Goal: Task Accomplishment & Management: Complete application form

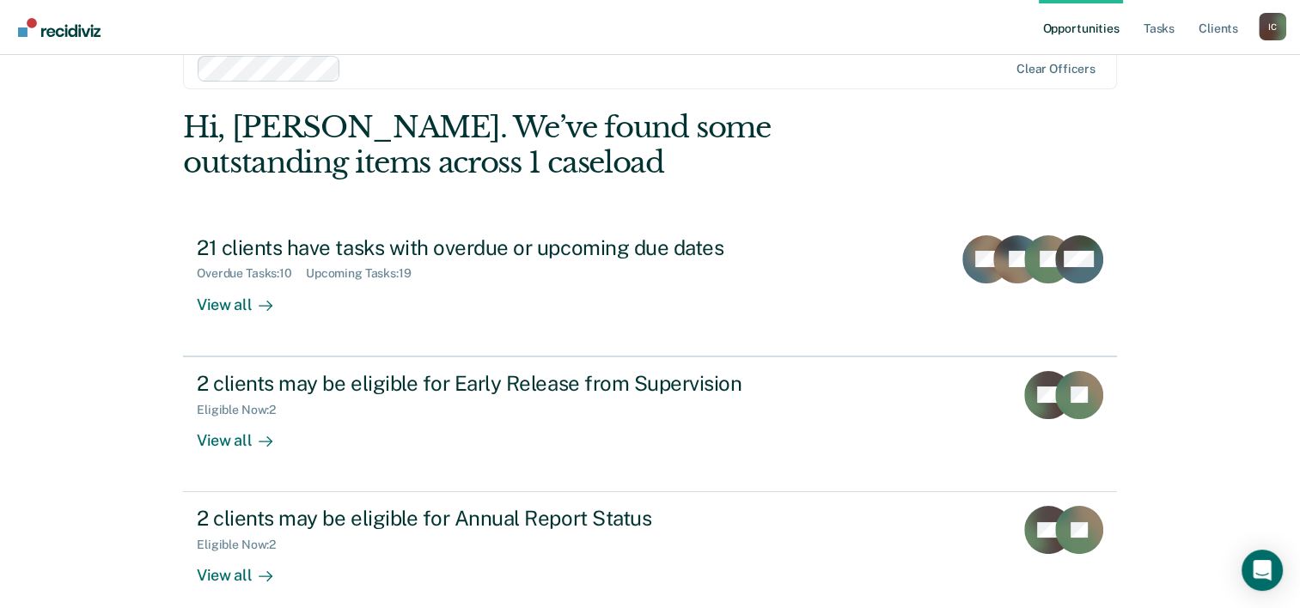
scroll to position [52, 0]
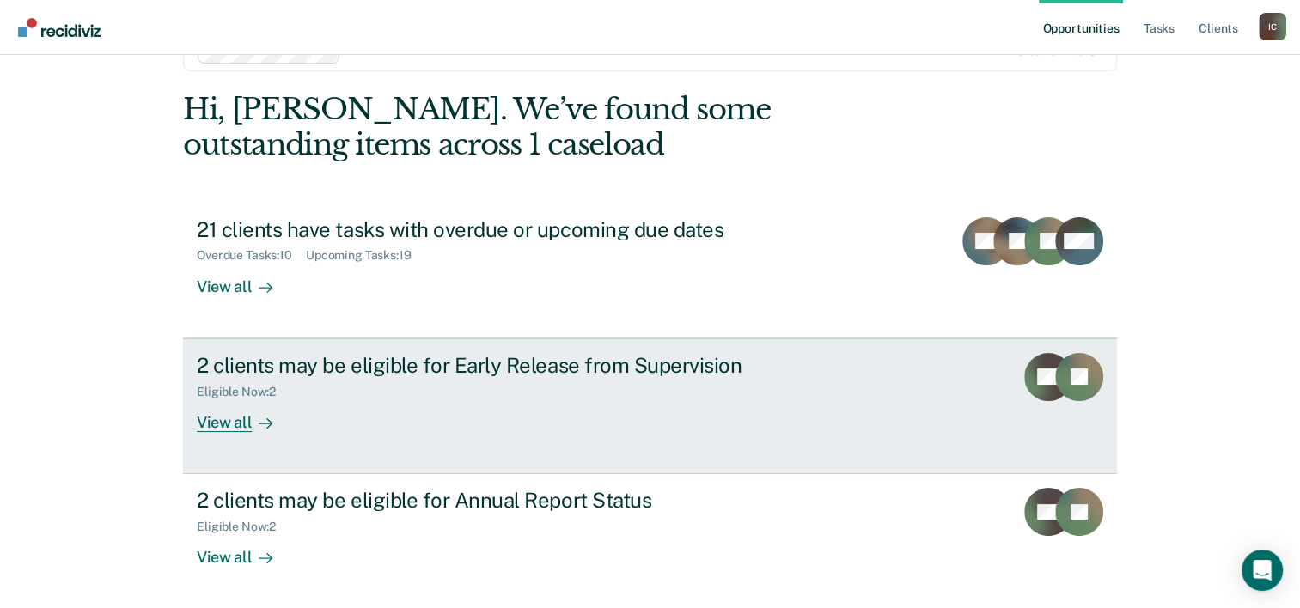
click at [217, 425] on div "View all" at bounding box center [245, 416] width 96 height 34
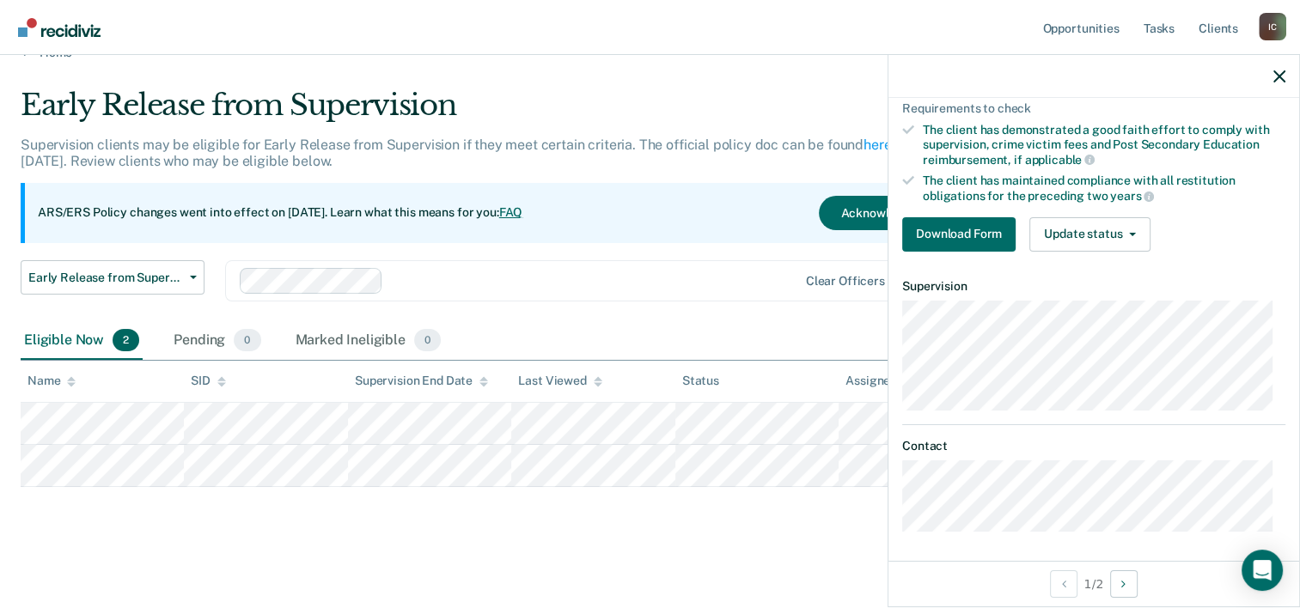
scroll to position [40, 0]
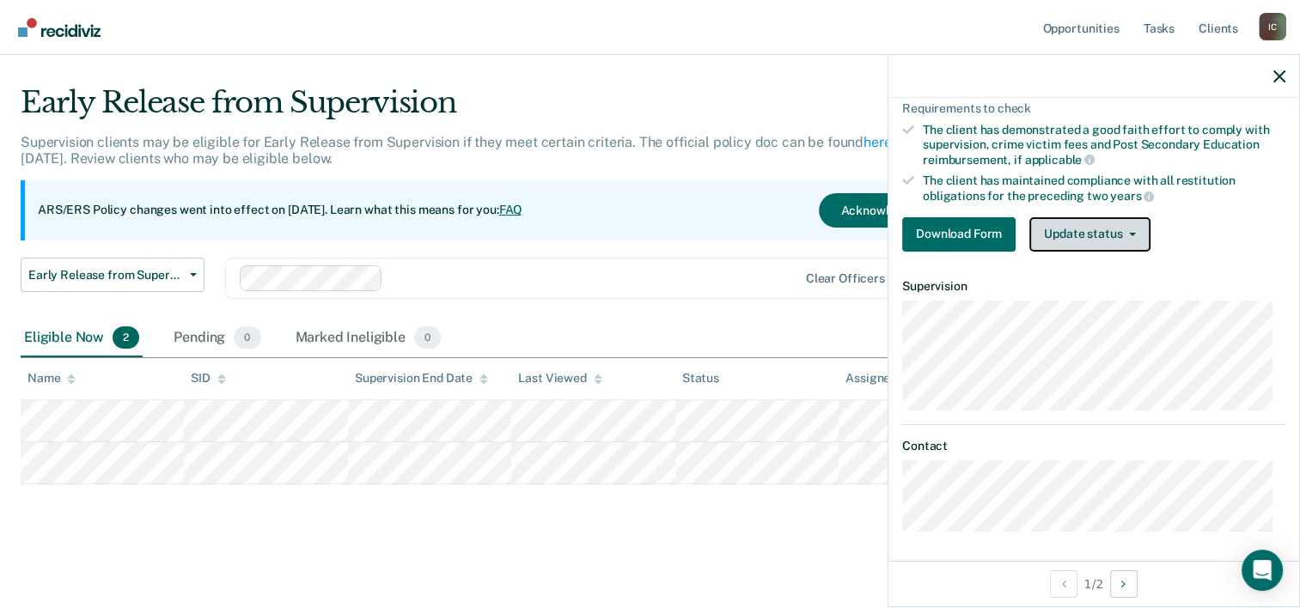
click at [1078, 217] on button "Update status" at bounding box center [1090, 234] width 121 height 34
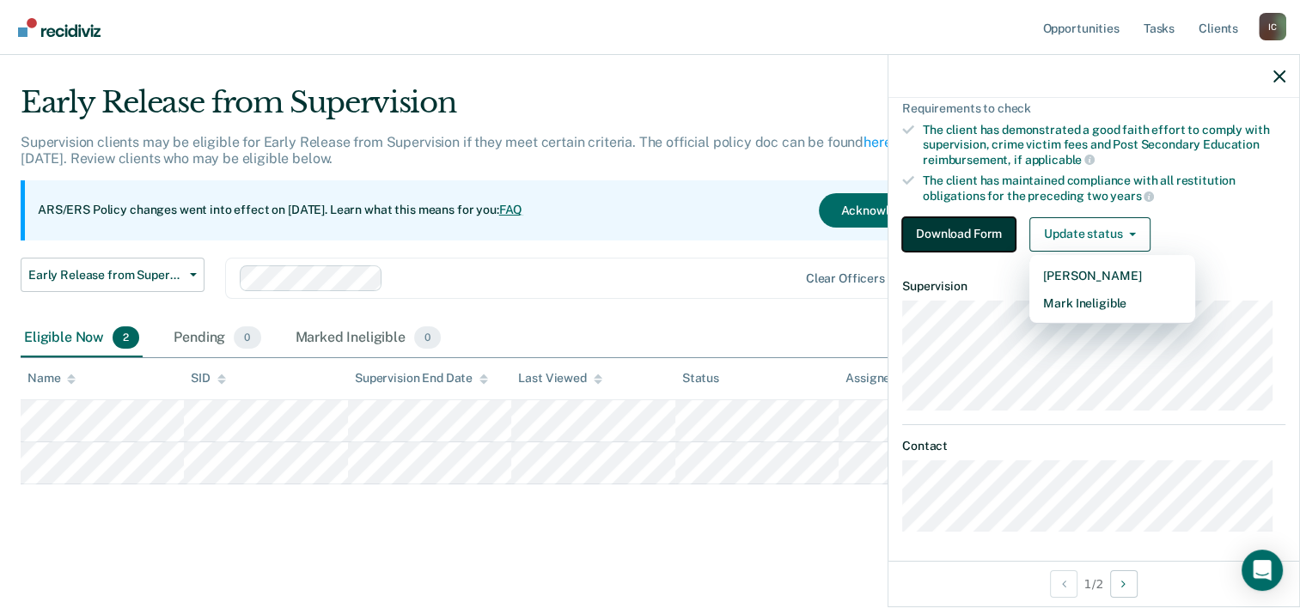
click at [977, 227] on button "Download Form" at bounding box center [958, 234] width 113 height 34
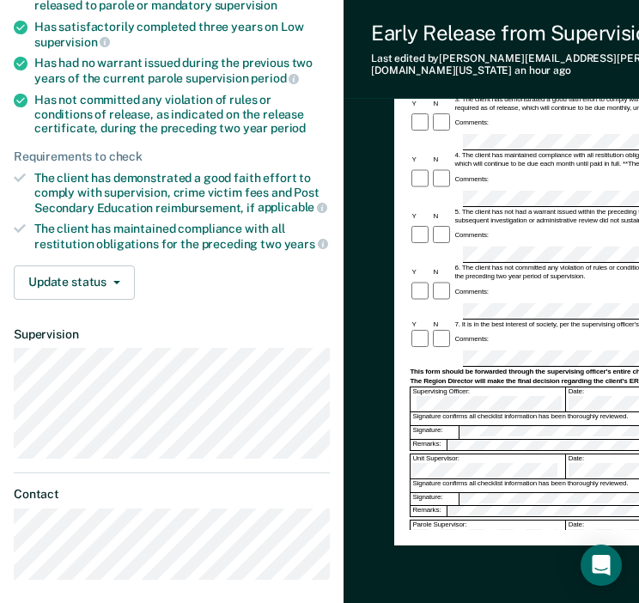
scroll to position [360, 0]
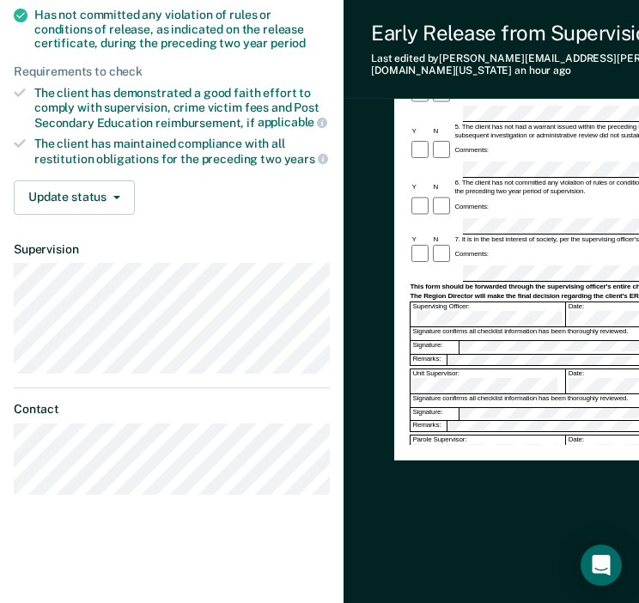
drag, startPoint x: 474, startPoint y: 503, endPoint x: 336, endPoint y: 536, distance: 142.4
drag, startPoint x: 336, startPoint y: 536, endPoint x: 474, endPoint y: 549, distance: 138.1
click at [474, 549] on div "Early Release from Supervision (ERS) Checklist, Recommendation, and Determinati…" at bounding box center [598, 190] width 408 height 807
click at [377, 142] on div "Early Release from Supervision (ERS) Checklist, Recommendation, and Determinati…" at bounding box center [599, 190] width 510 height 862
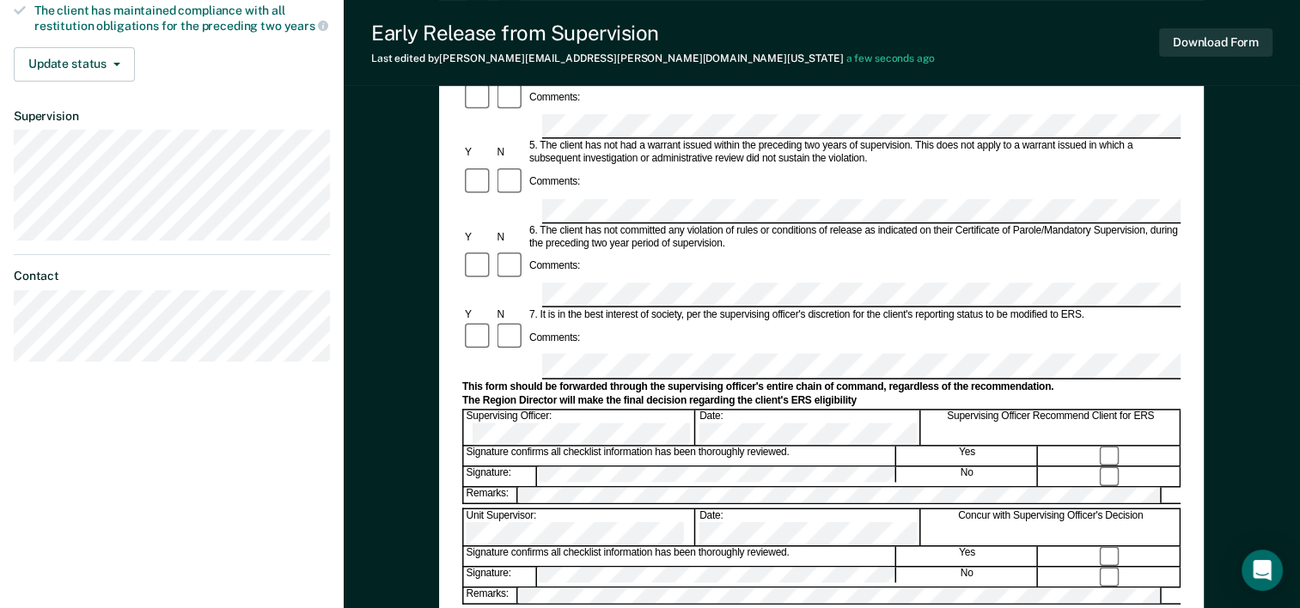
scroll to position [492, 0]
click at [1229, 266] on div "Early Release from Supervision (ERS) Checklist, Recommendation, and Determinati…" at bounding box center [822, 197] width 956 height 1167
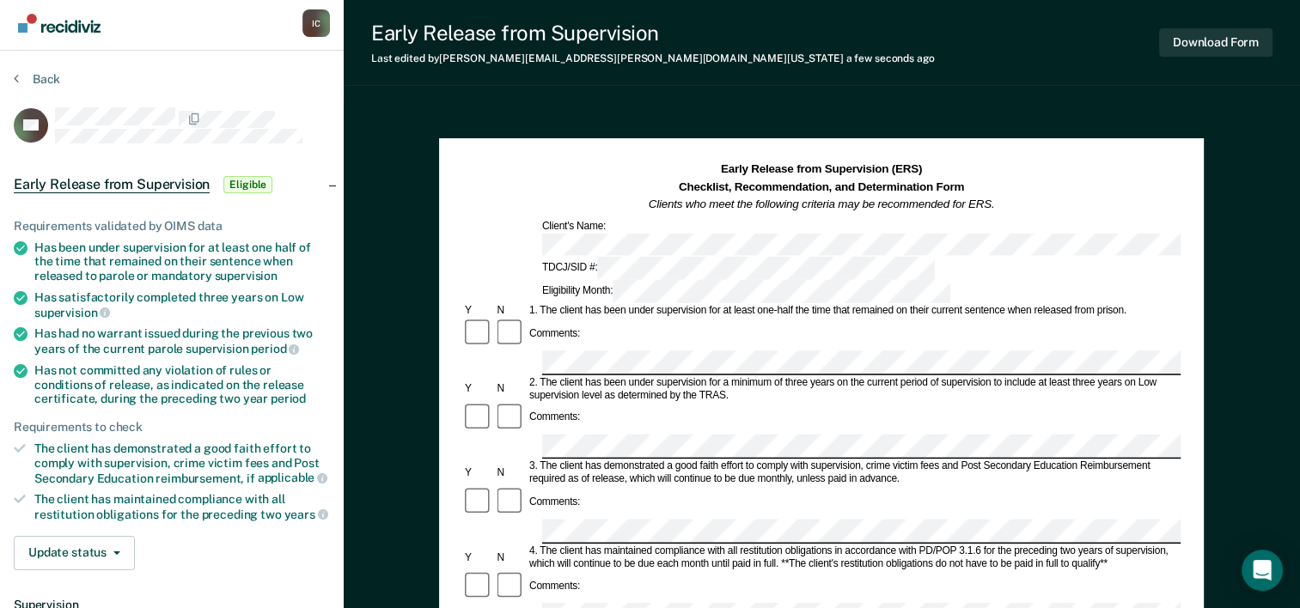
scroll to position [0, 0]
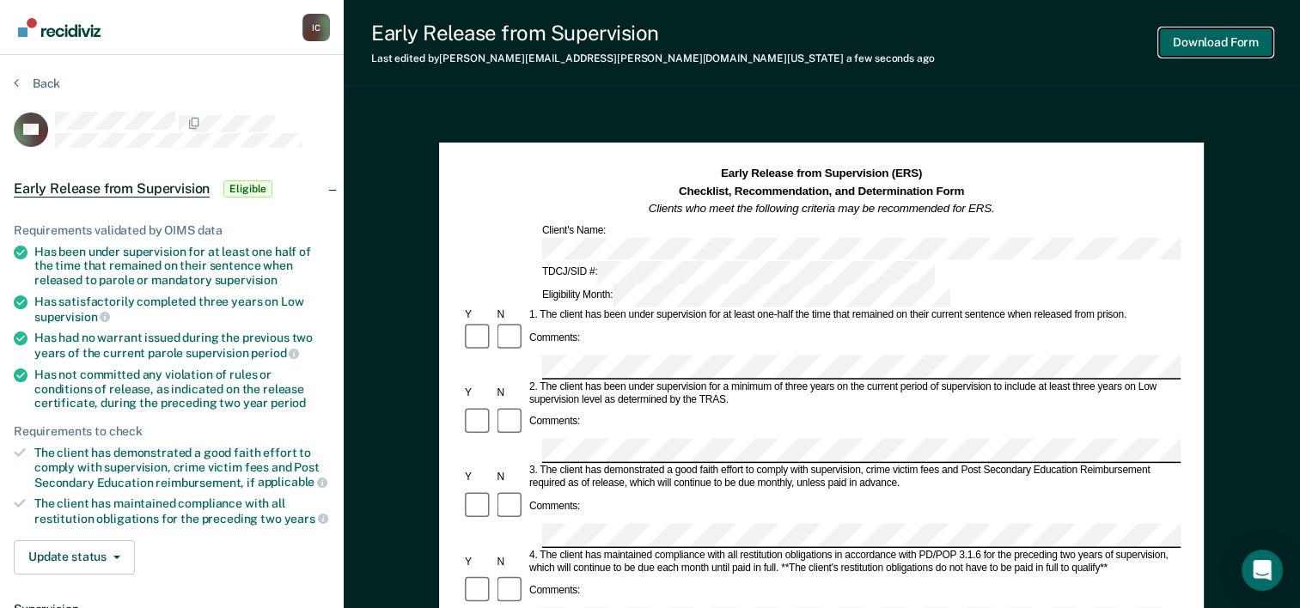
click at [1237, 46] on button "Download Form" at bounding box center [1215, 42] width 113 height 28
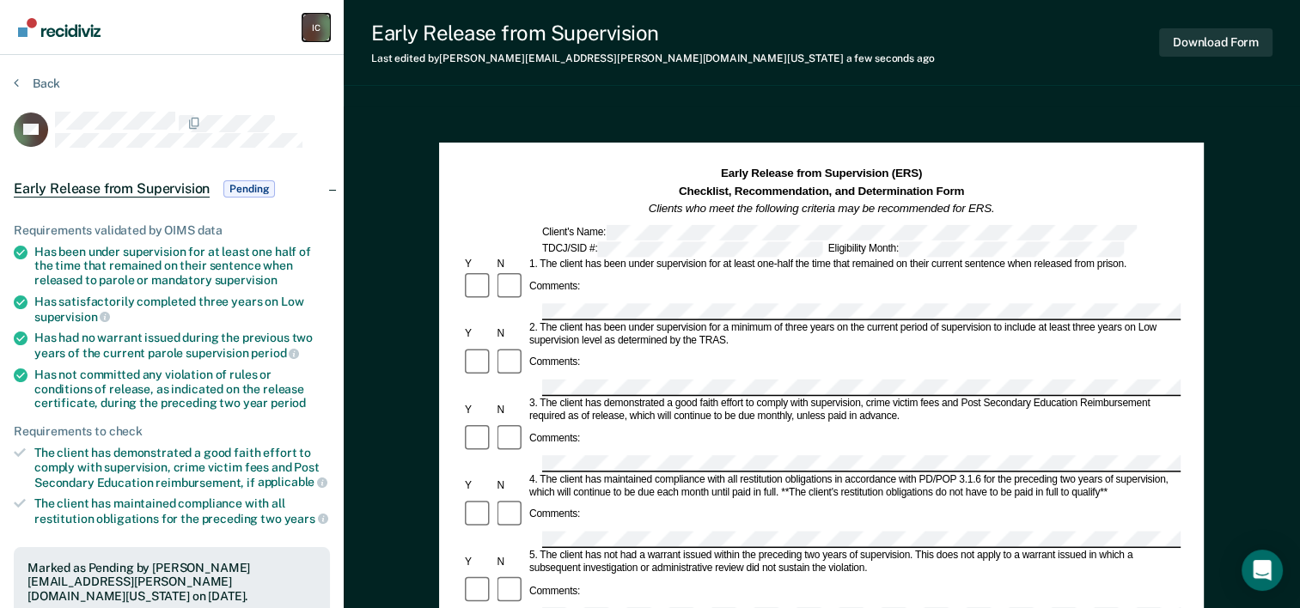
click at [321, 27] on div "I C" at bounding box center [315, 27] width 27 height 27
click at [65, 31] on img "Main navigation" at bounding box center [60, 27] width 82 height 19
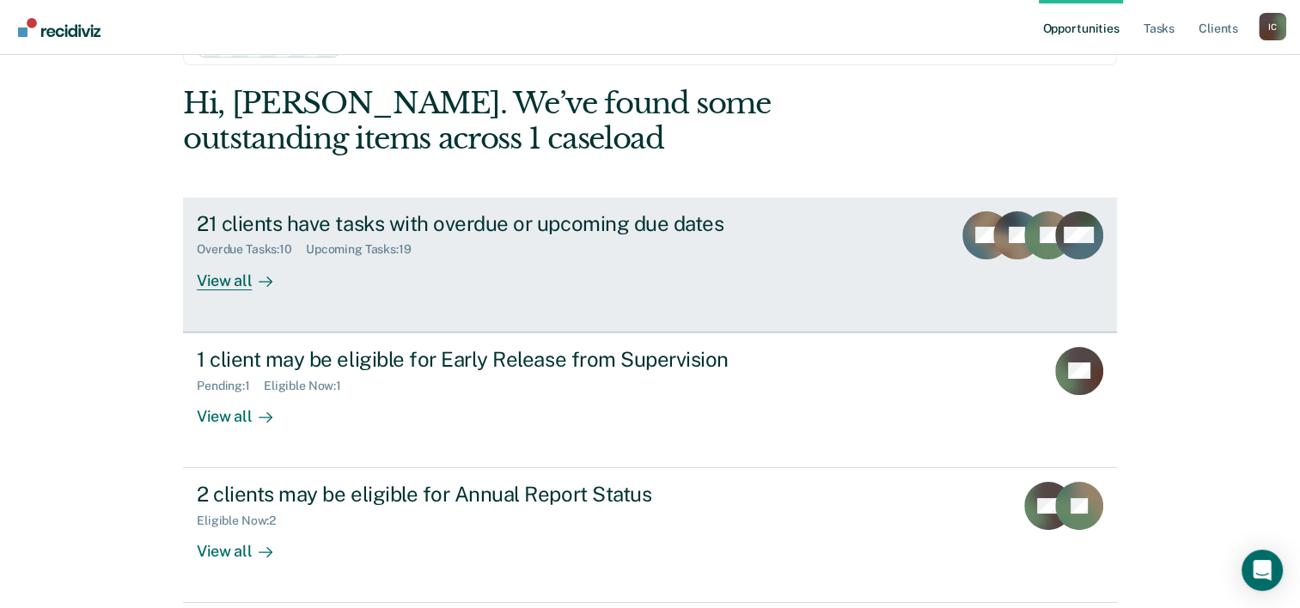
scroll to position [121, 0]
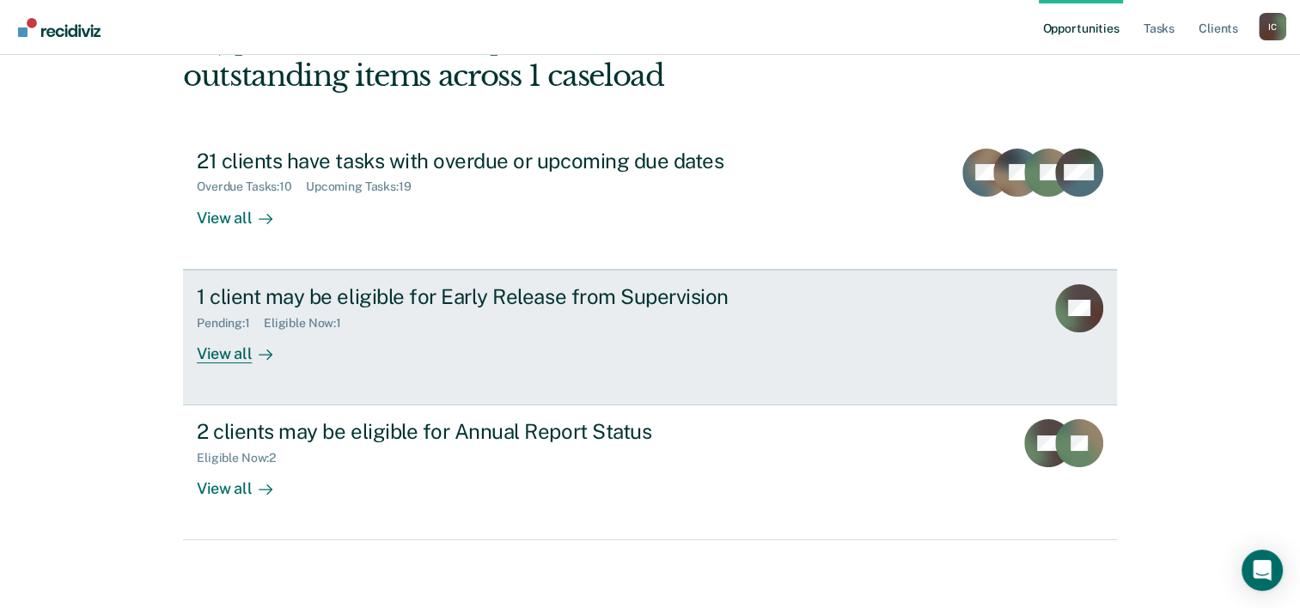
click at [220, 349] on div "View all" at bounding box center [245, 347] width 96 height 34
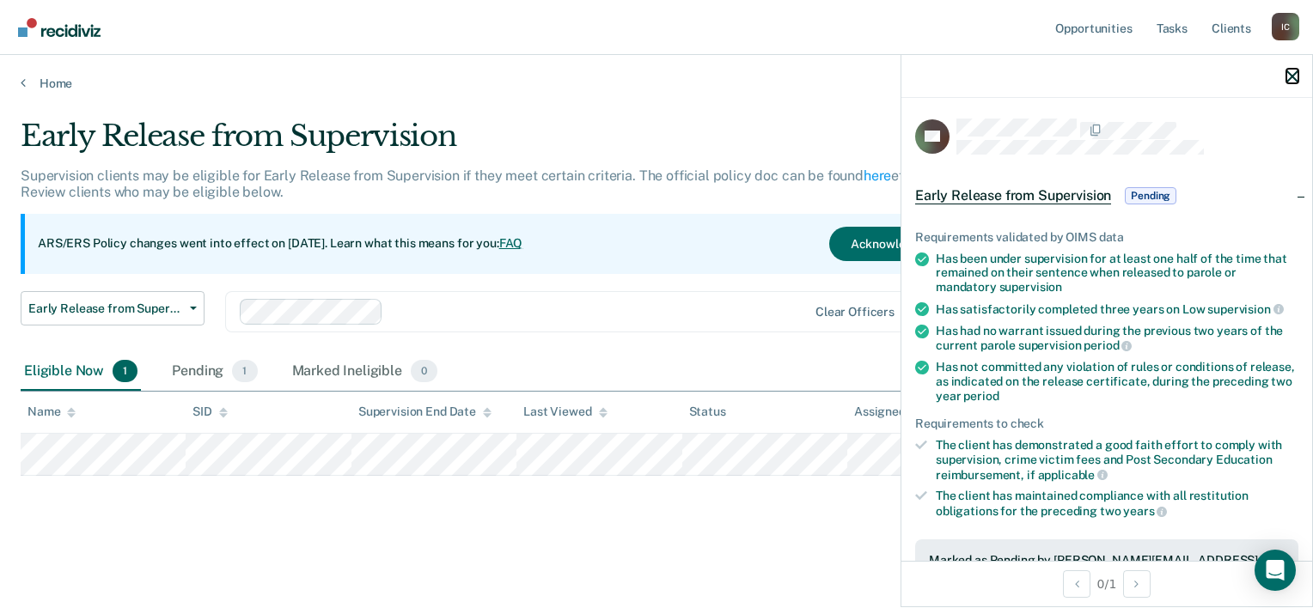
click at [1296, 76] on icon "button" at bounding box center [1292, 76] width 12 height 12
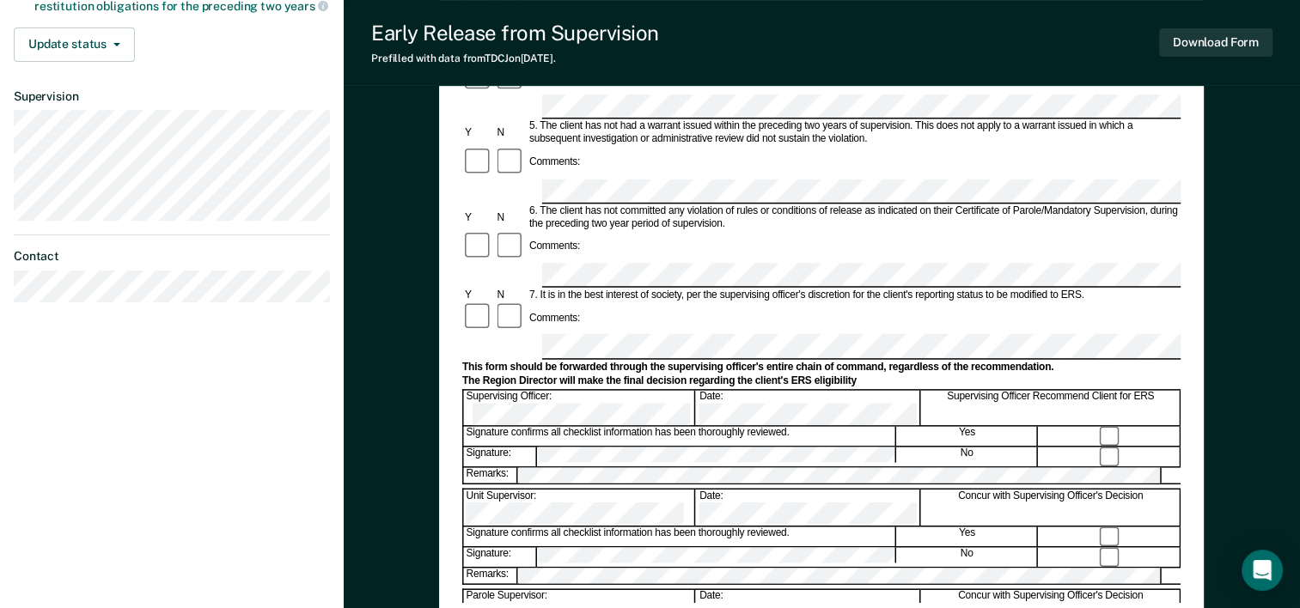
scroll to position [602, 0]
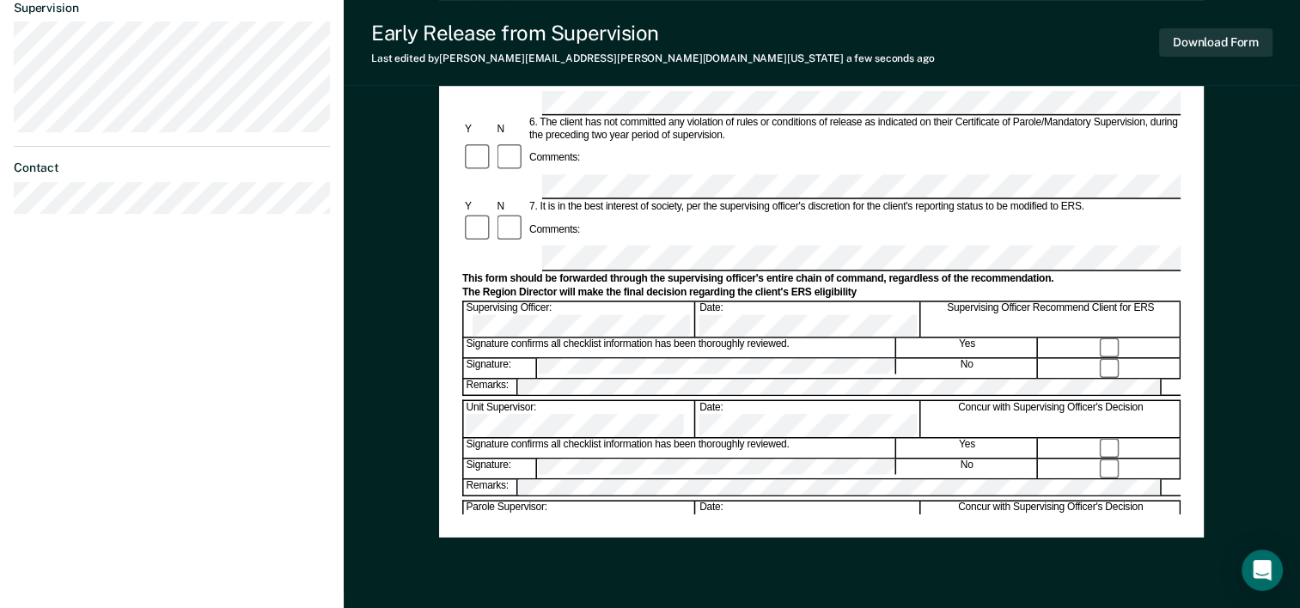
click at [1237, 349] on div "Early Release from Supervision (ERS) Checklist, Recommendation, and Determinati…" at bounding box center [822, 88] width 956 height 1167
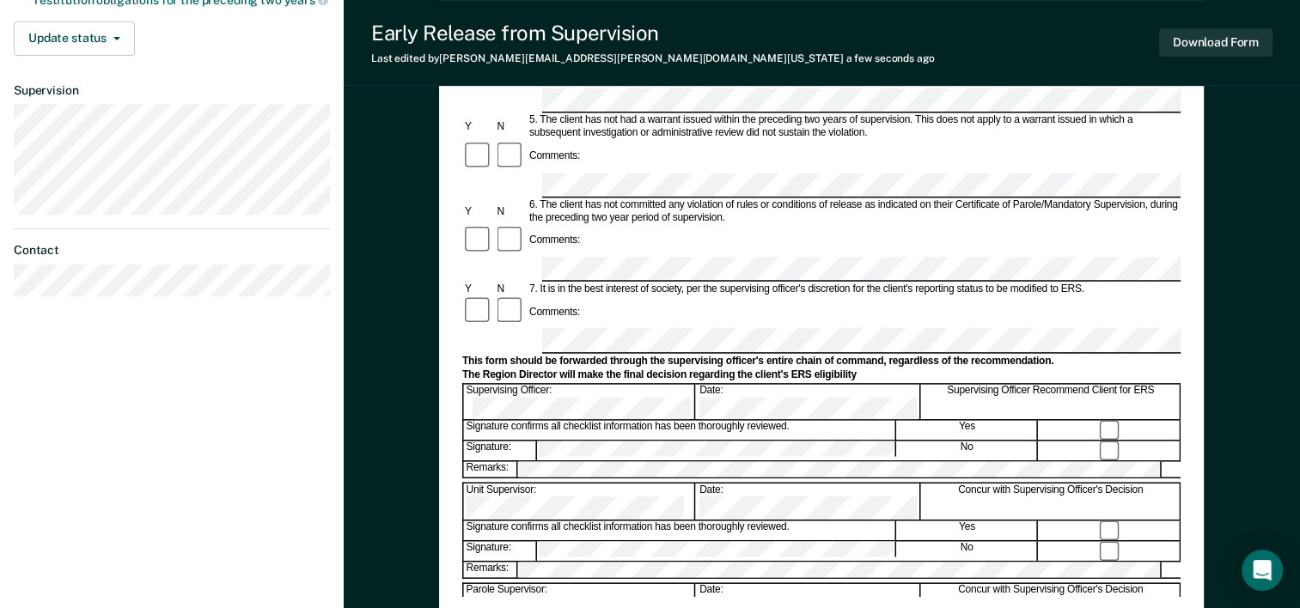
scroll to position [492, 0]
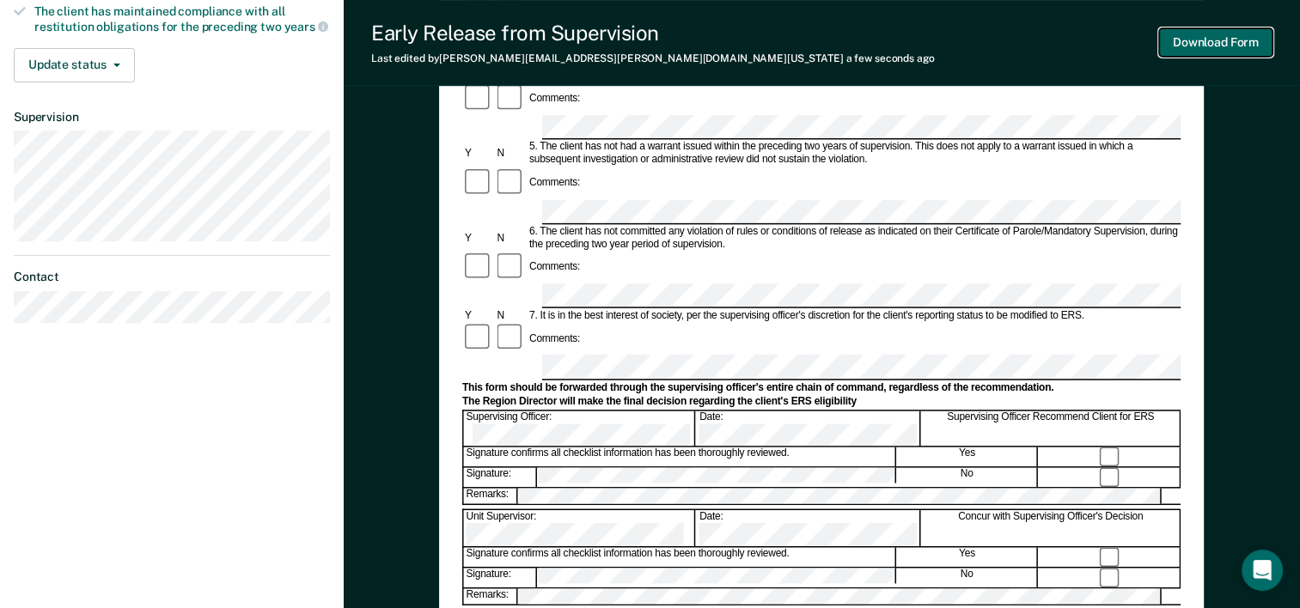
click at [1245, 44] on button "Download Form" at bounding box center [1215, 42] width 113 height 28
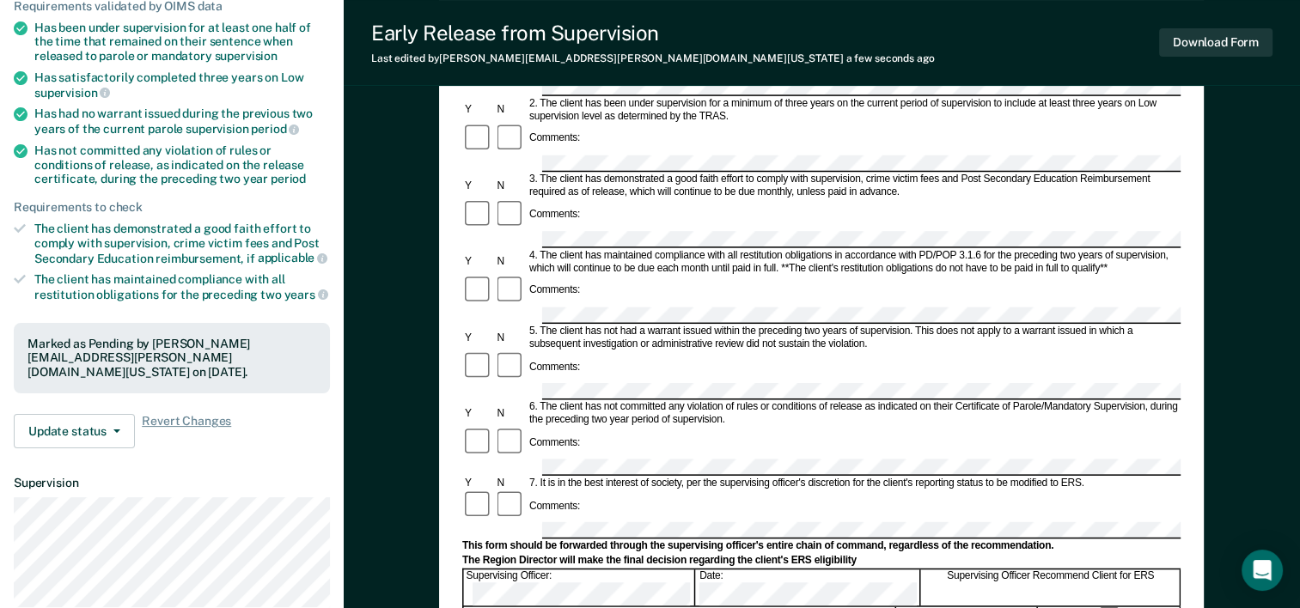
scroll to position [0, 0]
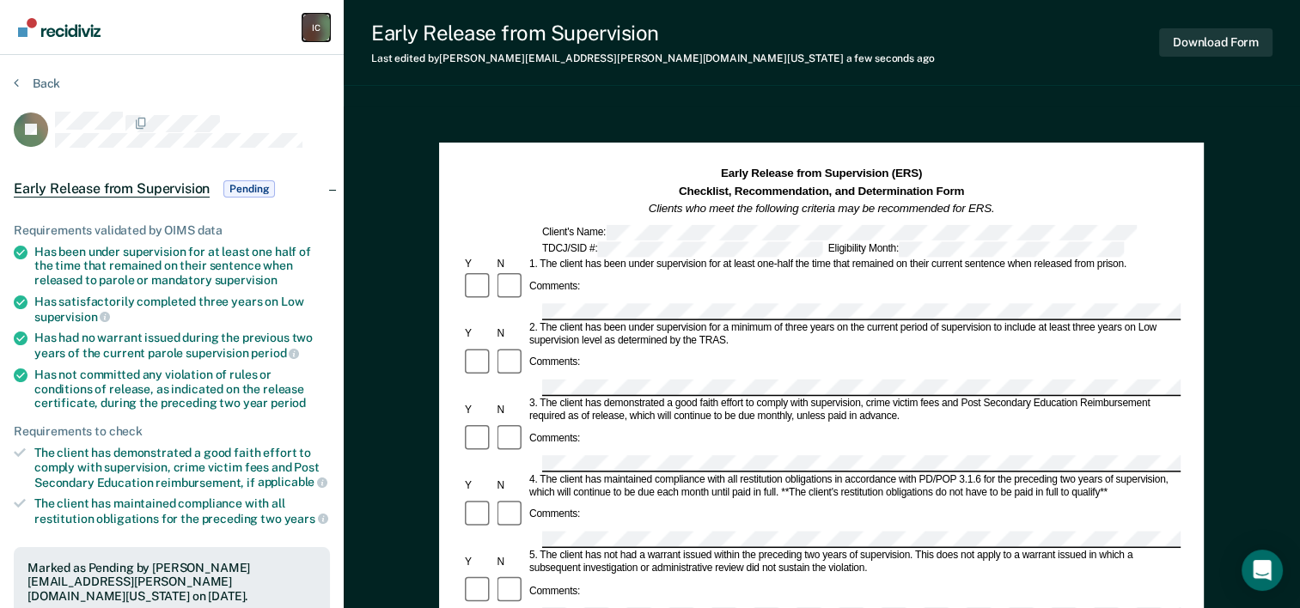
click at [309, 18] on div "I C" at bounding box center [315, 27] width 27 height 27
click at [58, 35] on img "Main navigation" at bounding box center [60, 27] width 82 height 19
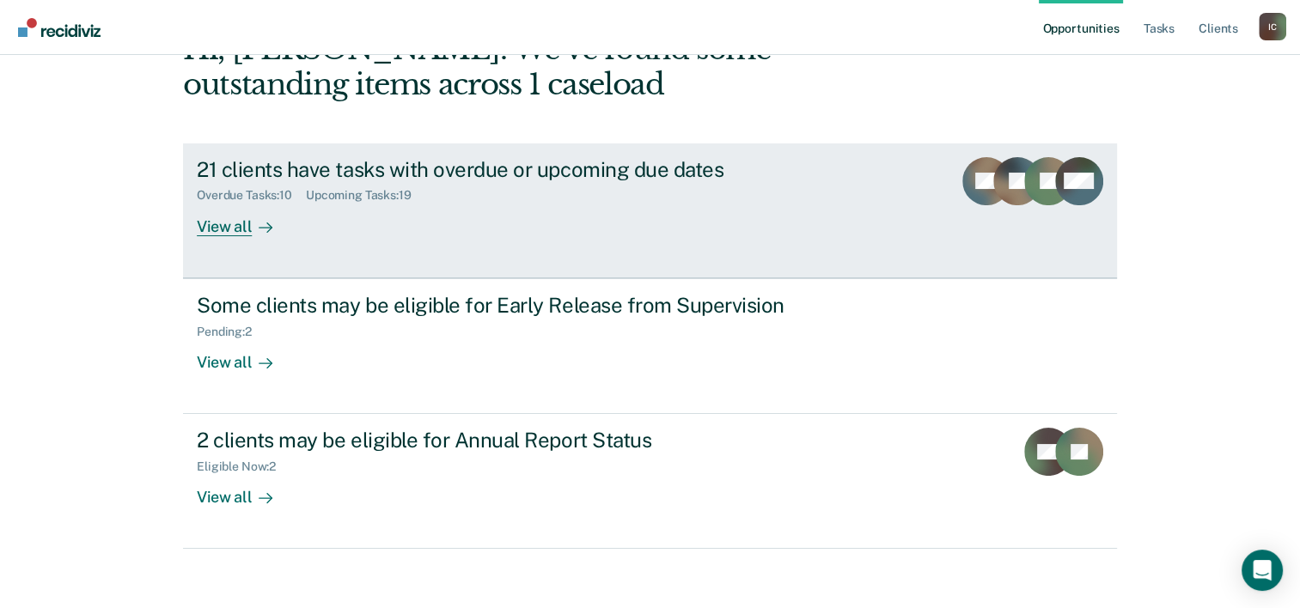
scroll to position [121, 0]
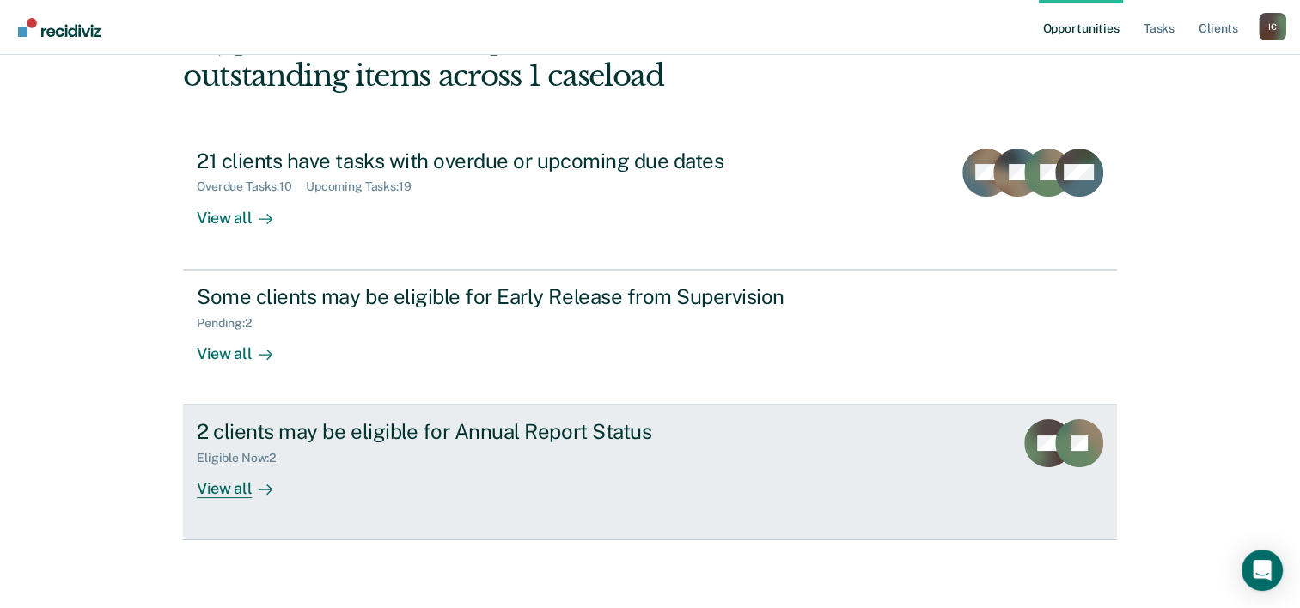
click at [213, 493] on div "View all" at bounding box center [245, 483] width 96 height 34
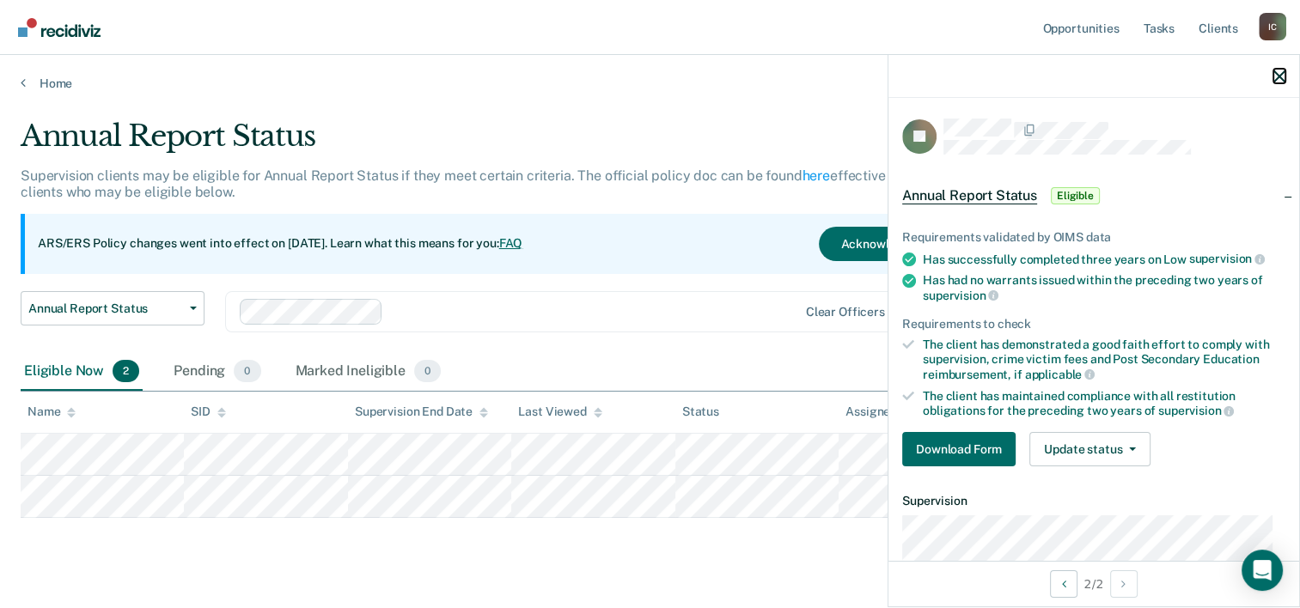
click at [1278, 79] on icon "button" at bounding box center [1280, 76] width 12 height 12
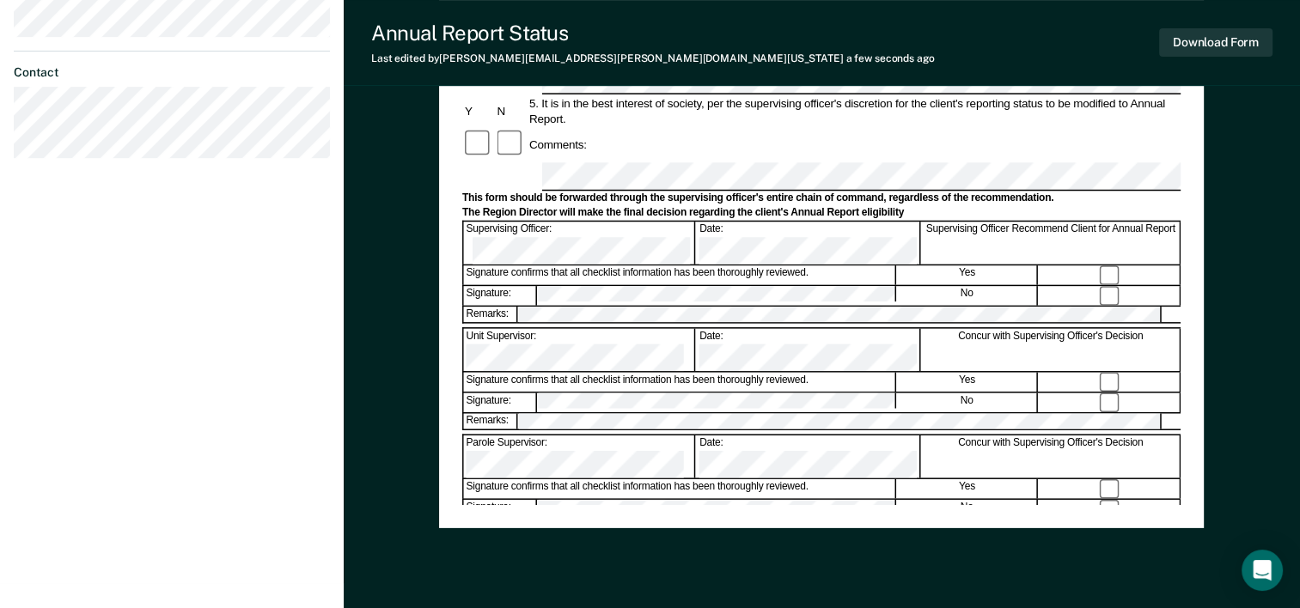
scroll to position [664, 0]
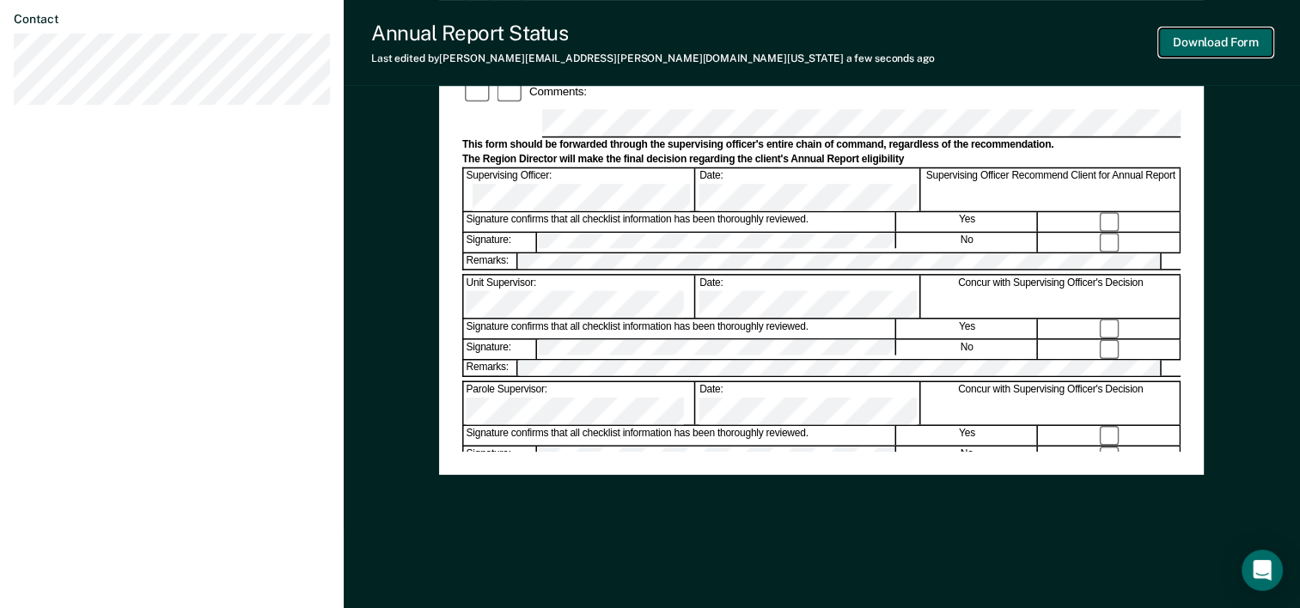
click at [1234, 46] on button "Download Form" at bounding box center [1215, 42] width 113 height 28
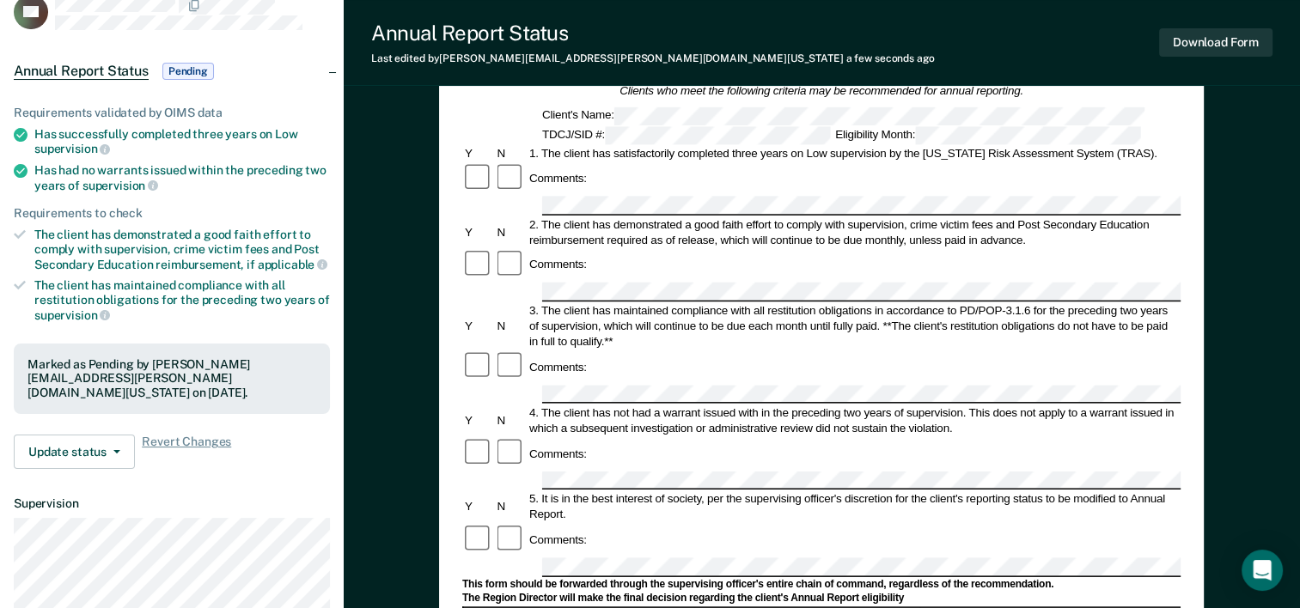
scroll to position [0, 0]
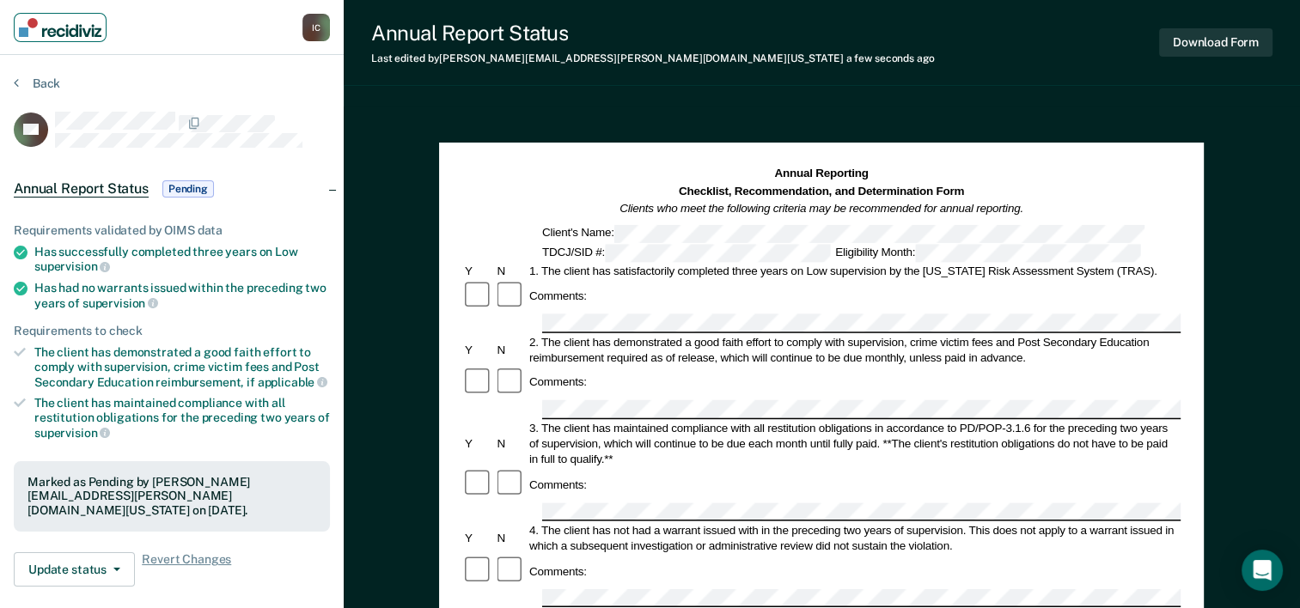
click at [37, 32] on img "Main navigation" at bounding box center [60, 27] width 82 height 19
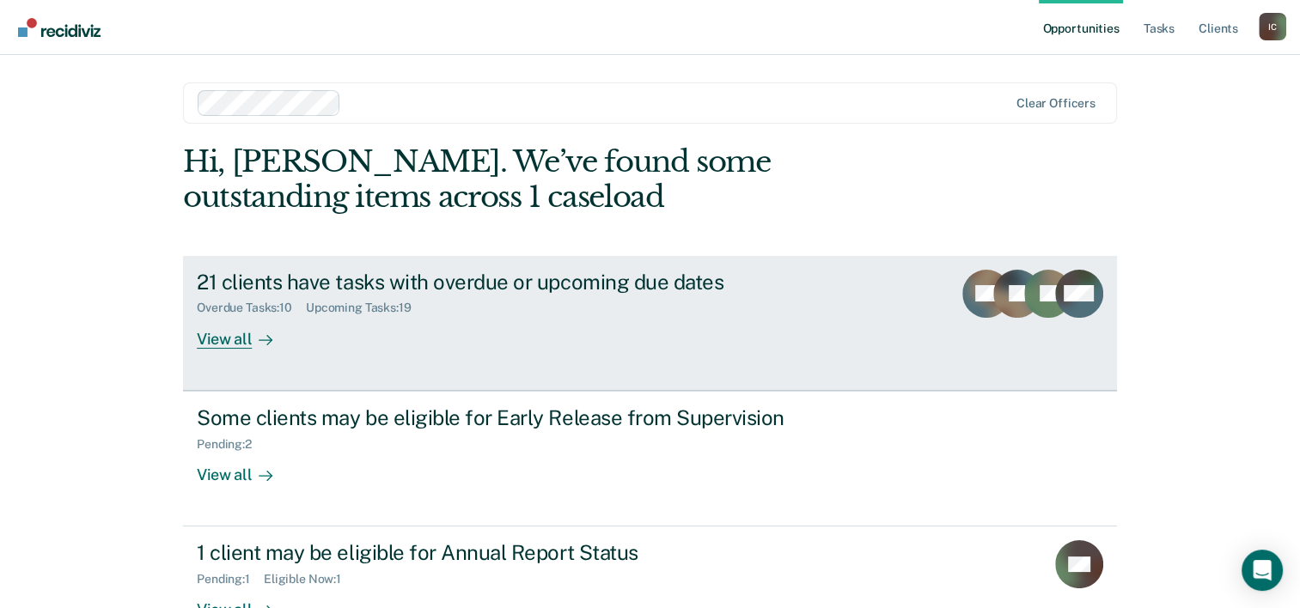
scroll to position [121, 0]
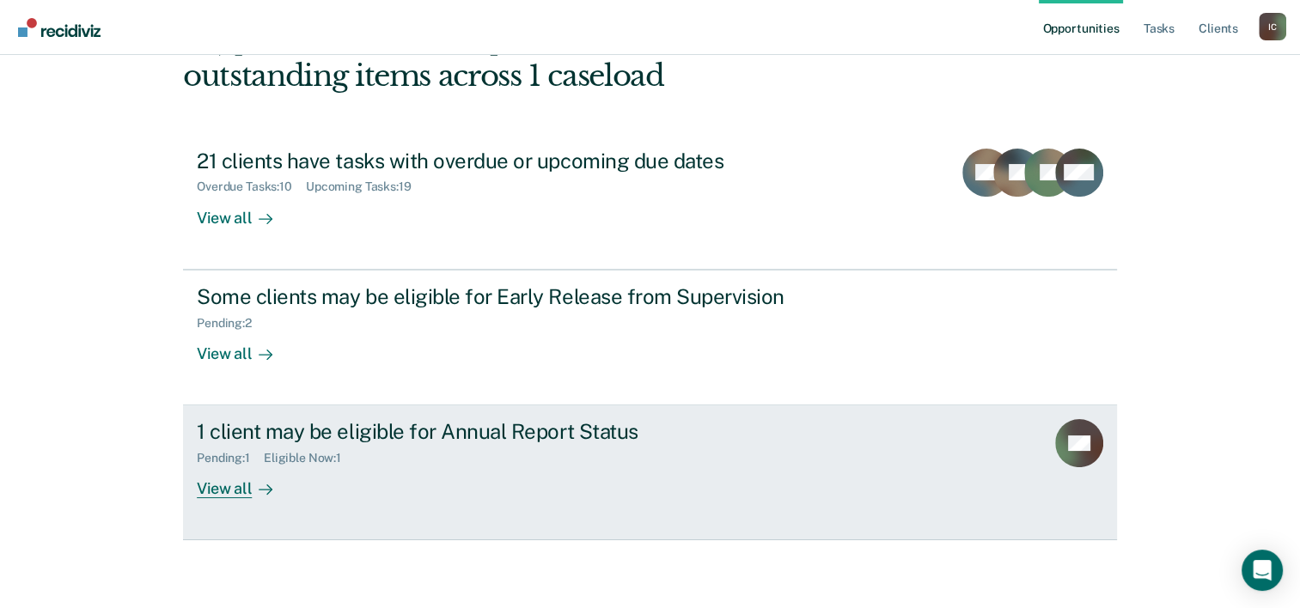
click at [204, 485] on div "View all" at bounding box center [245, 483] width 96 height 34
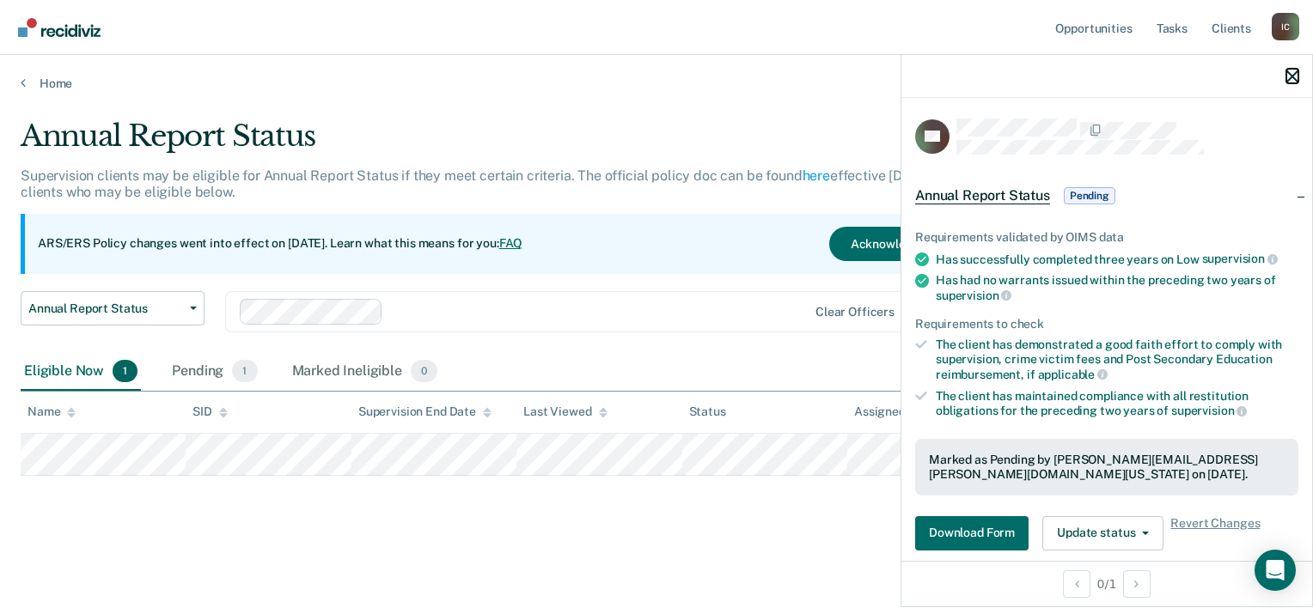
click at [1294, 71] on icon "button" at bounding box center [1292, 76] width 12 height 12
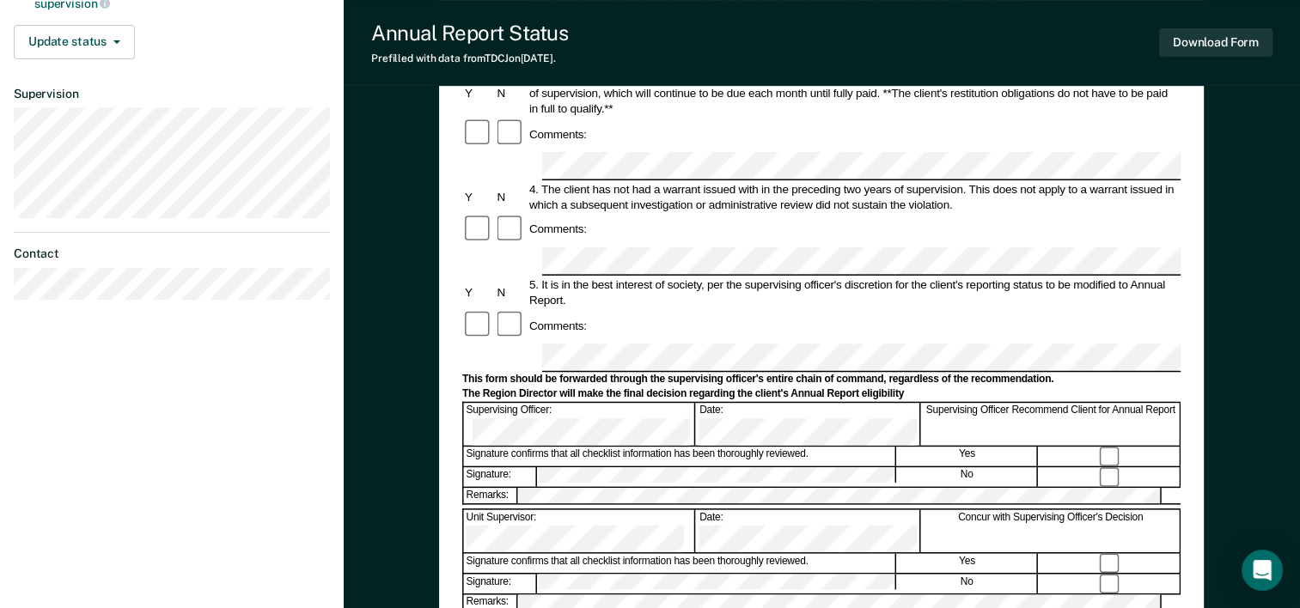
scroll to position [516, 0]
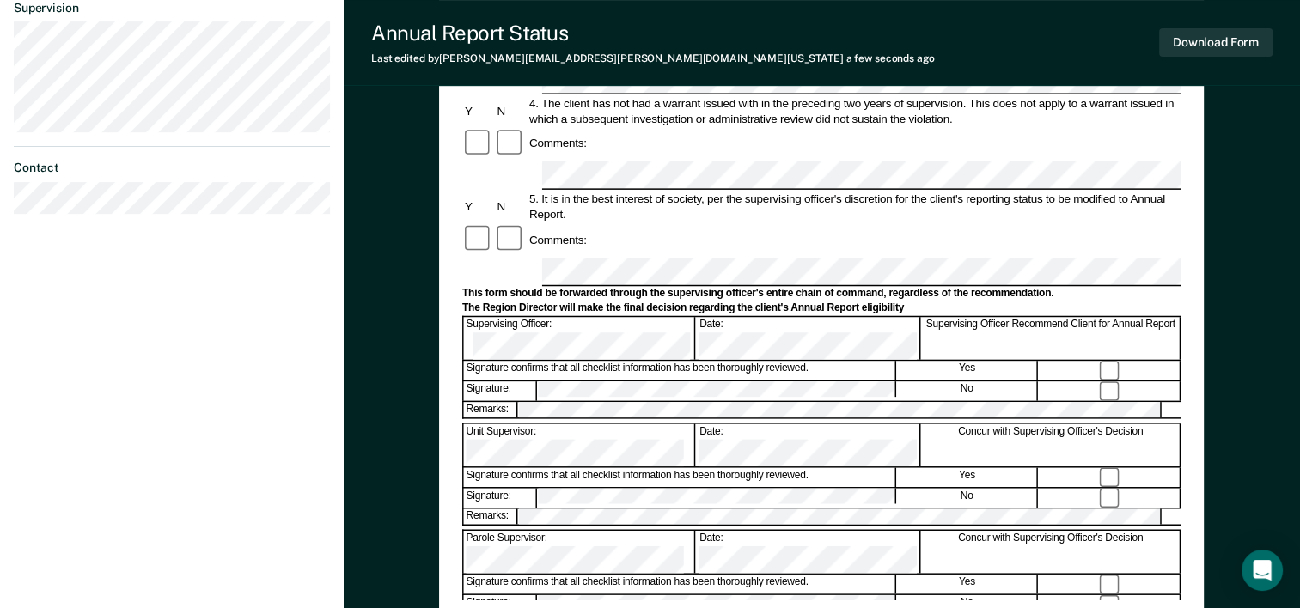
click at [1270, 422] on div "Annual Reporting Checklist, Recommendation, and Determination Form Clients who …" at bounding box center [822, 174] width 956 height 1167
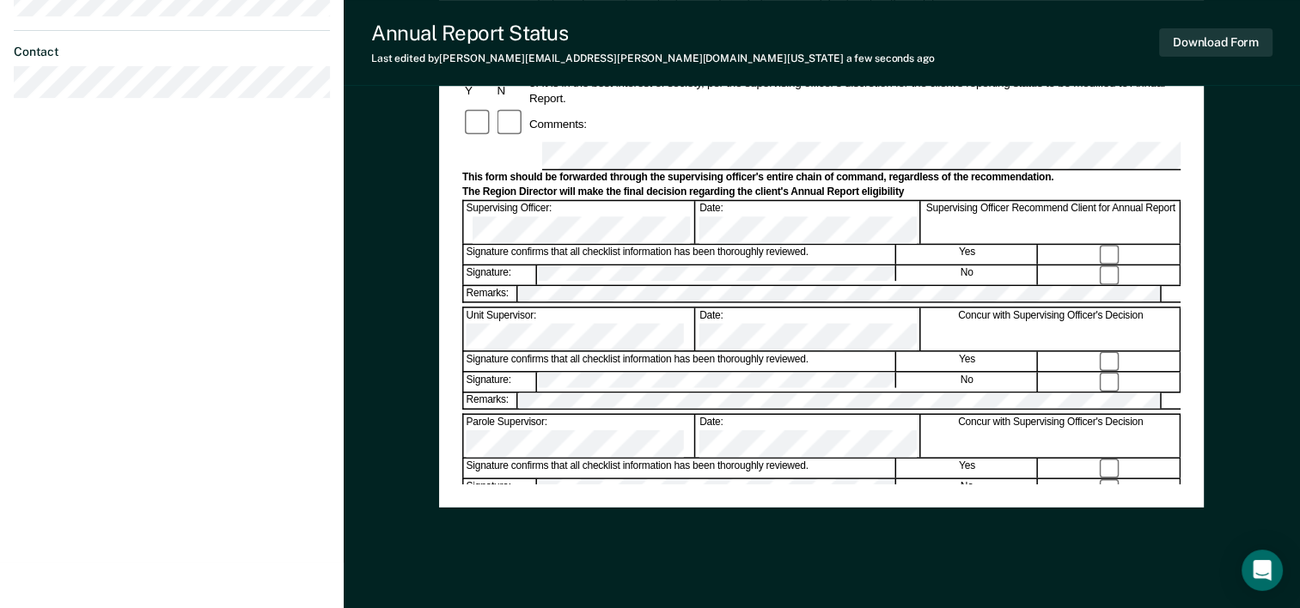
scroll to position [664, 0]
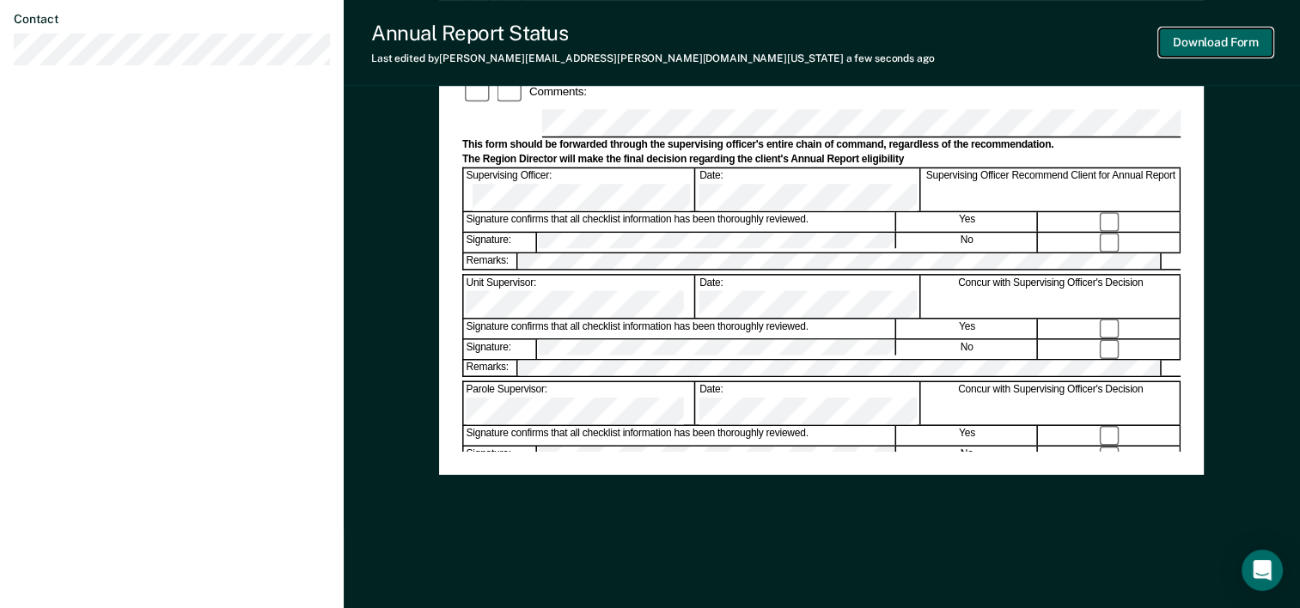
click at [1224, 41] on button "Download Form" at bounding box center [1215, 42] width 113 height 28
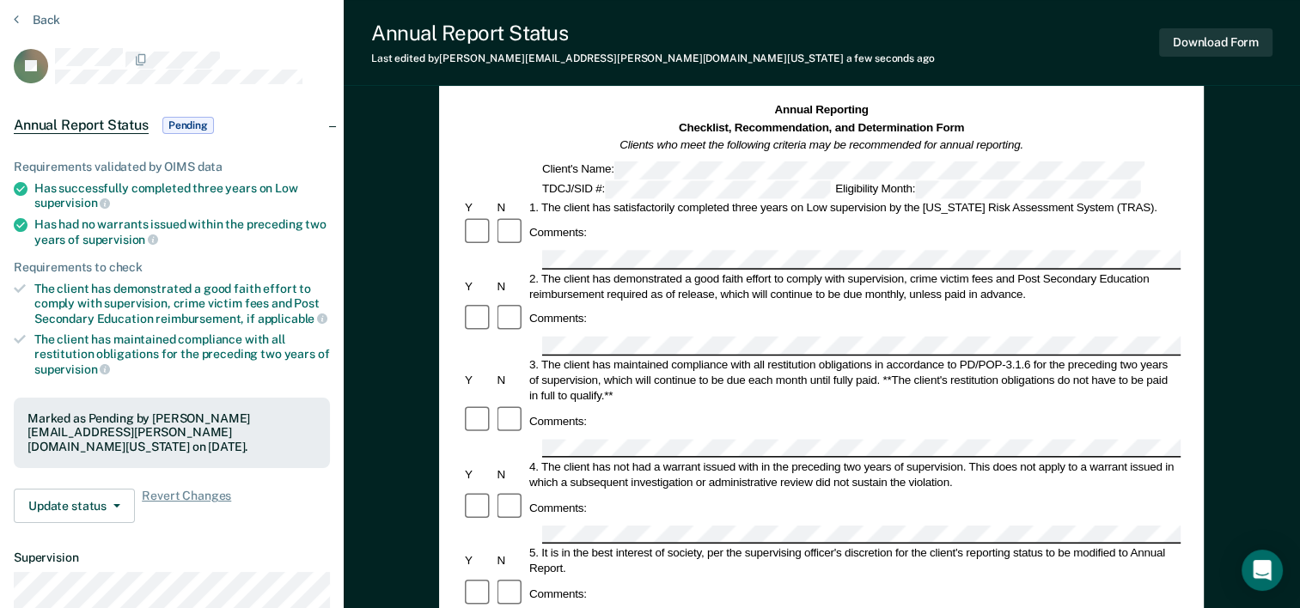
scroll to position [0, 0]
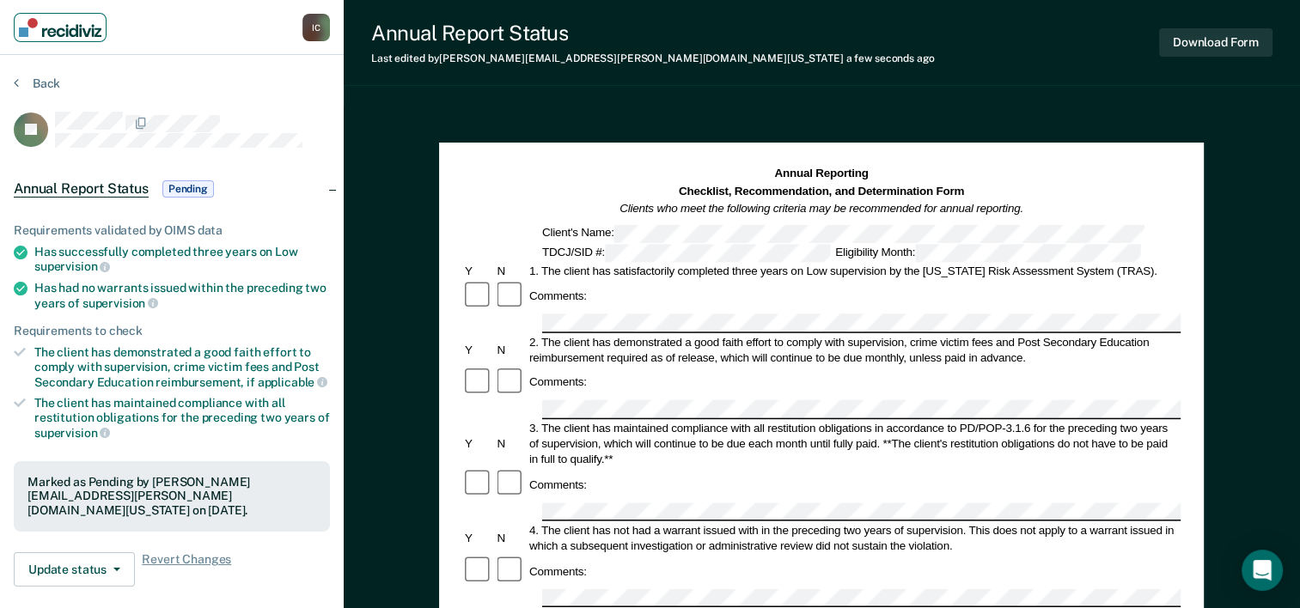
click at [48, 25] on img "Main navigation" at bounding box center [60, 27] width 82 height 19
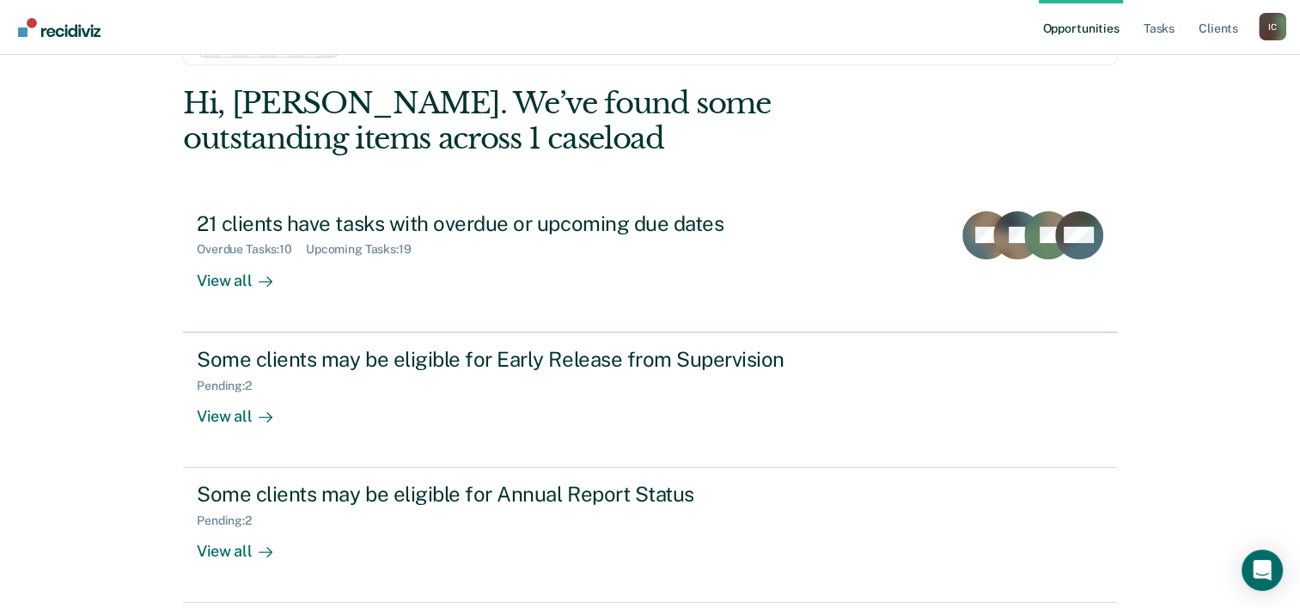
scroll to position [121, 0]
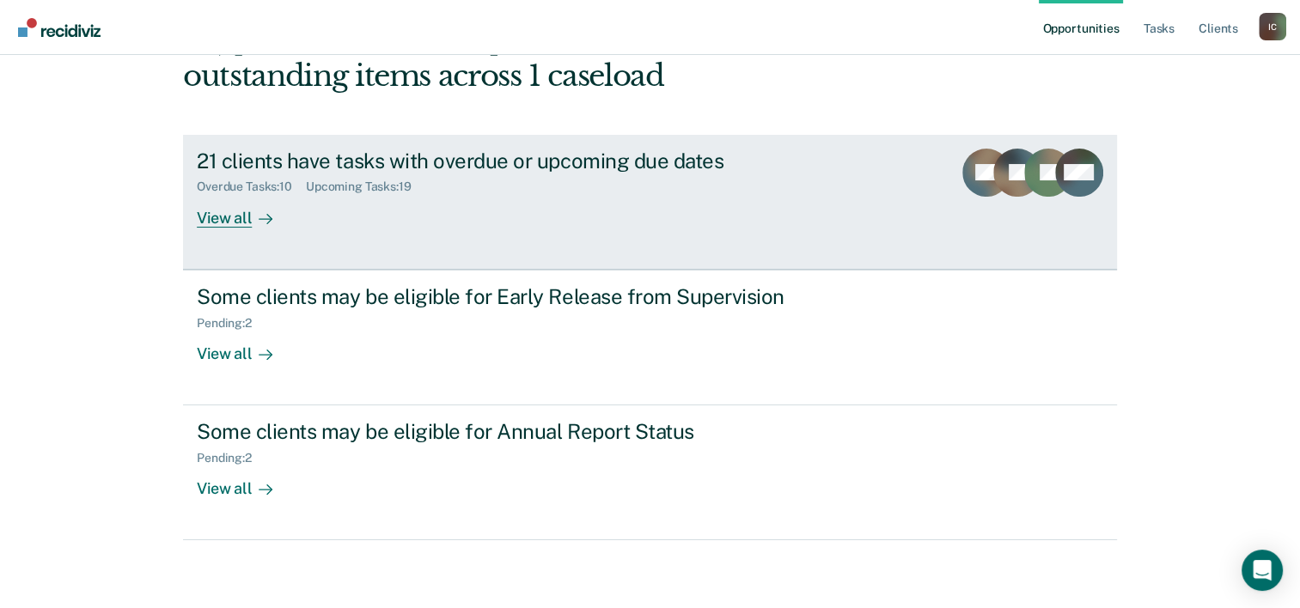
click at [217, 218] on div "View all" at bounding box center [245, 211] width 96 height 34
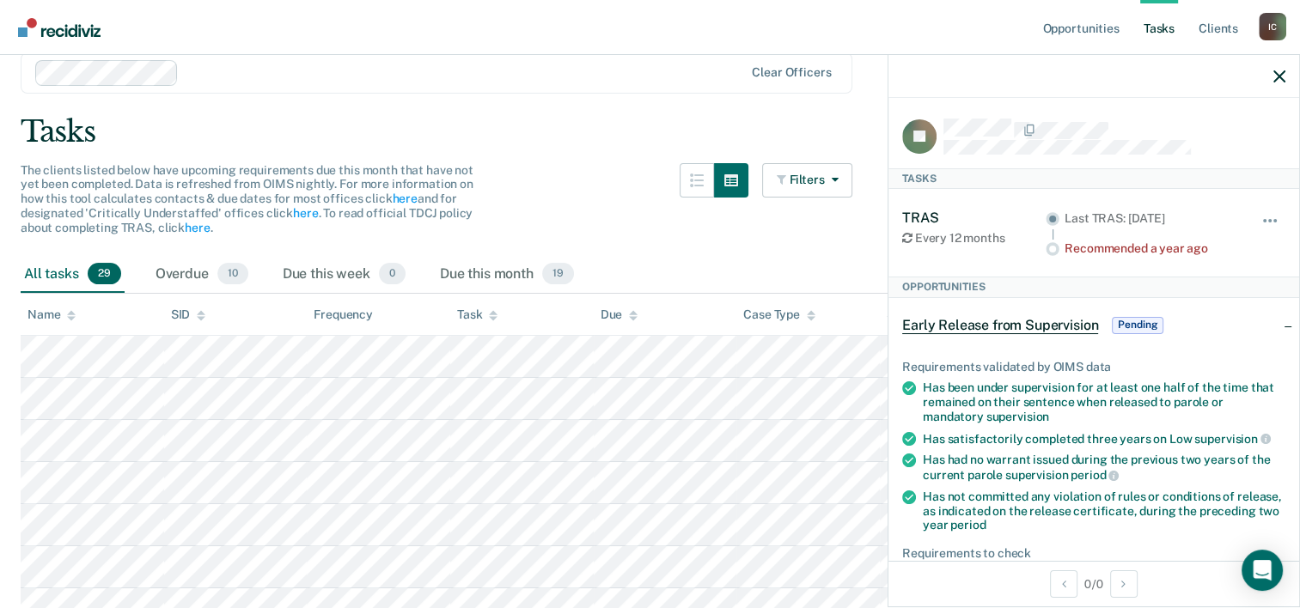
scroll to position [86, 0]
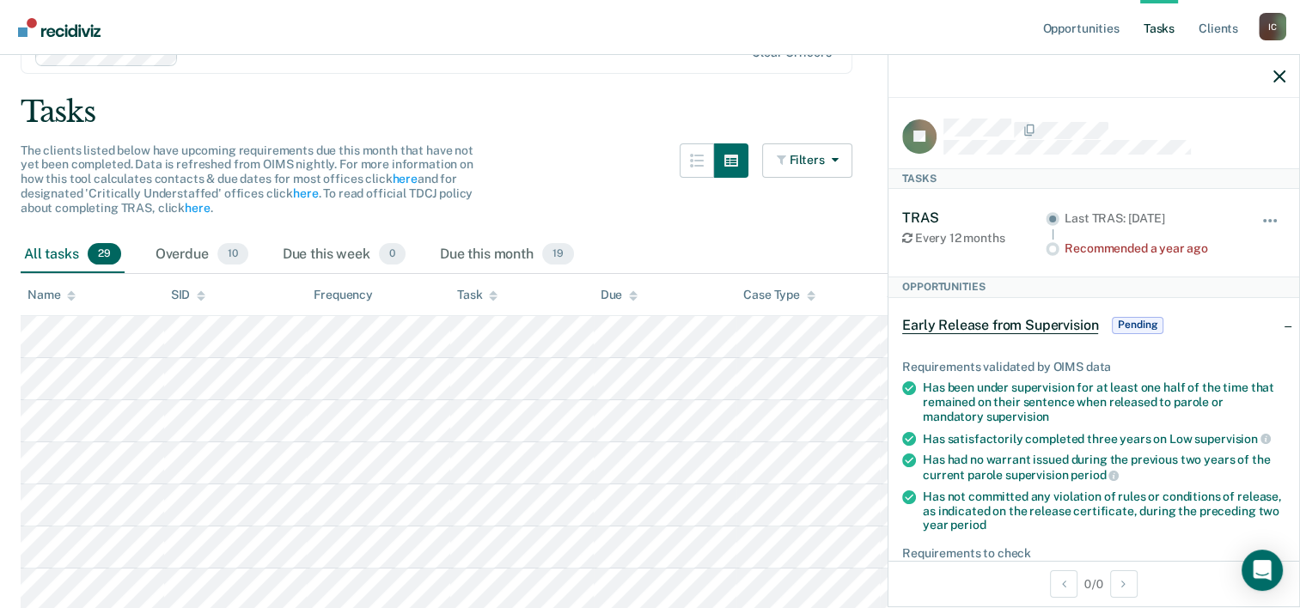
click at [1279, 83] on div at bounding box center [1094, 76] width 411 height 43
click at [1286, 76] on div at bounding box center [1094, 76] width 411 height 43
click at [1279, 76] on icon "button" at bounding box center [1280, 76] width 12 height 12
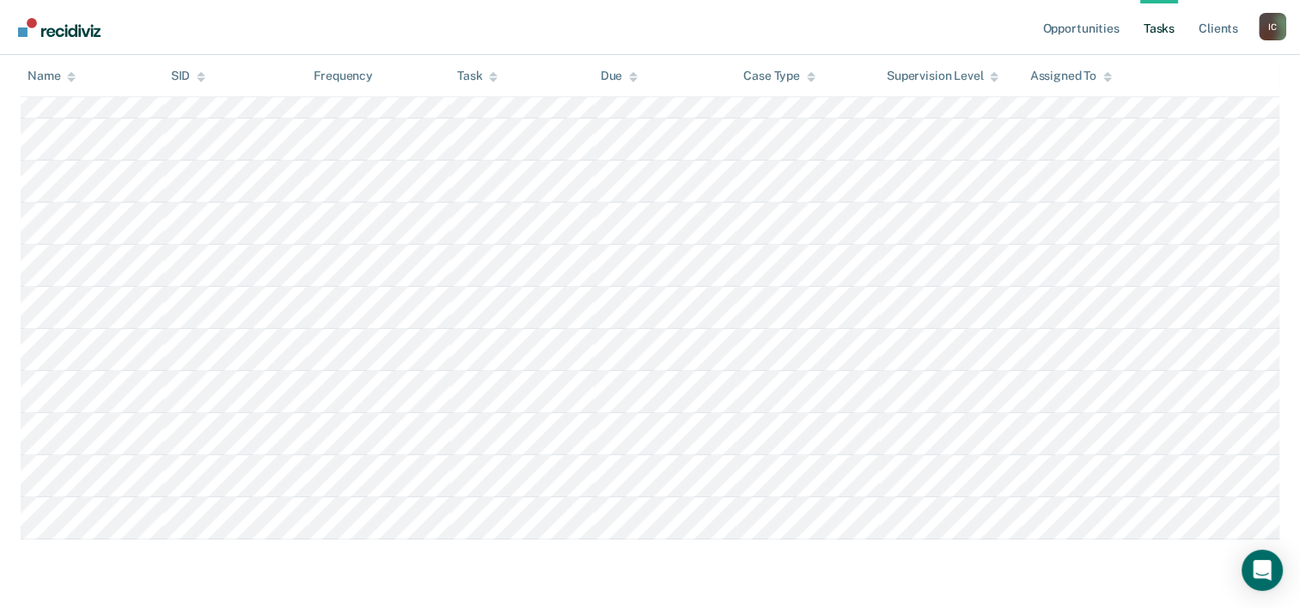
scroll to position [1109, 0]
